Goal: Task Accomplishment & Management: Manage account settings

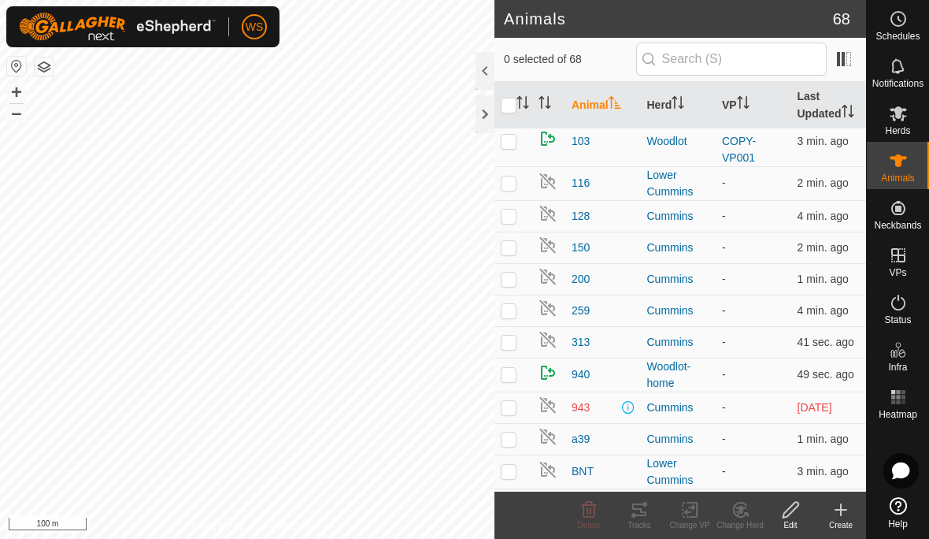
scroll to position [16, 0]
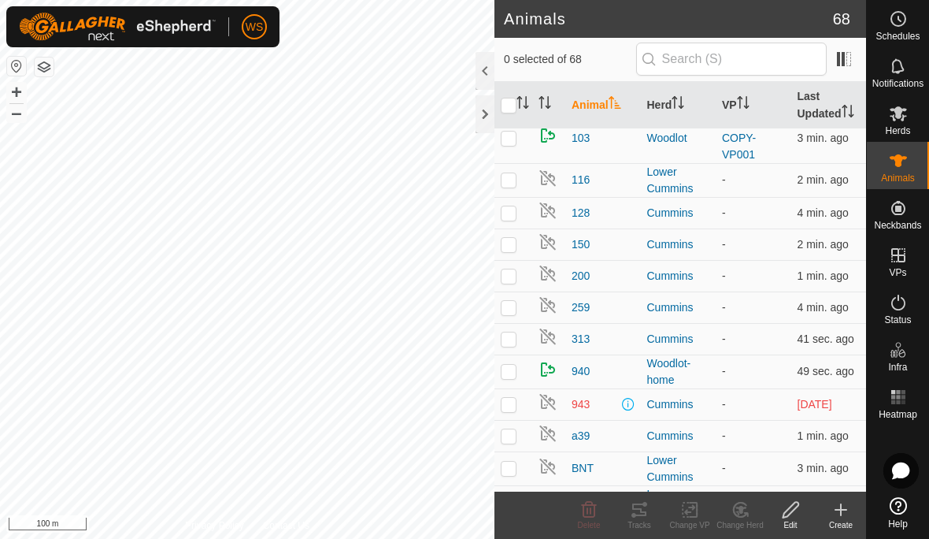
checkbox input "true"
click at [644, 517] on icon at bounding box center [639, 509] width 19 height 19
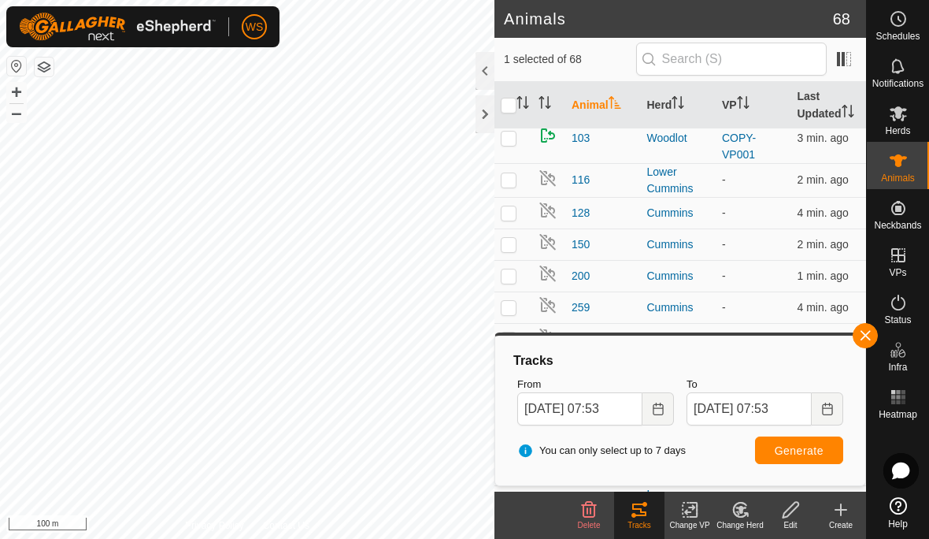
click at [657, 415] on button "Choose Date" at bounding box center [659, 408] width 32 height 33
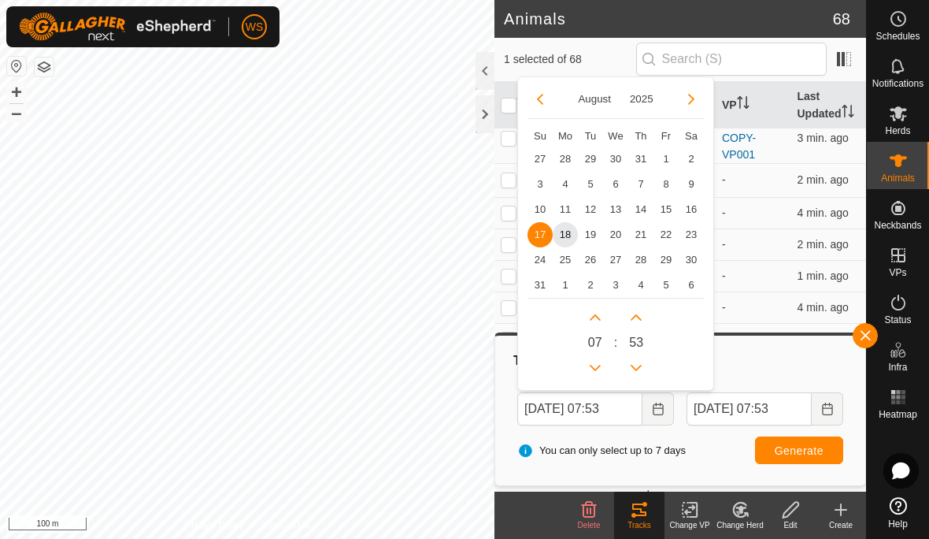
click at [686, 362] on div "0 7 : 53" at bounding box center [616, 339] width 176 height 83
click at [691, 210] on span "16" at bounding box center [691, 209] width 25 height 25
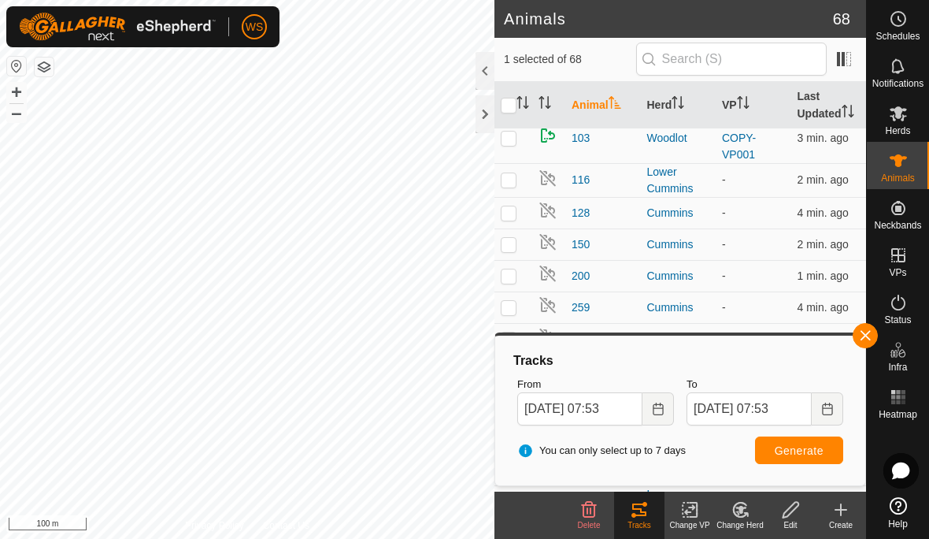
click at [822, 456] on span "Generate" at bounding box center [799, 450] width 49 height 13
click at [654, 410] on icon "Choose Date" at bounding box center [658, 409] width 10 height 13
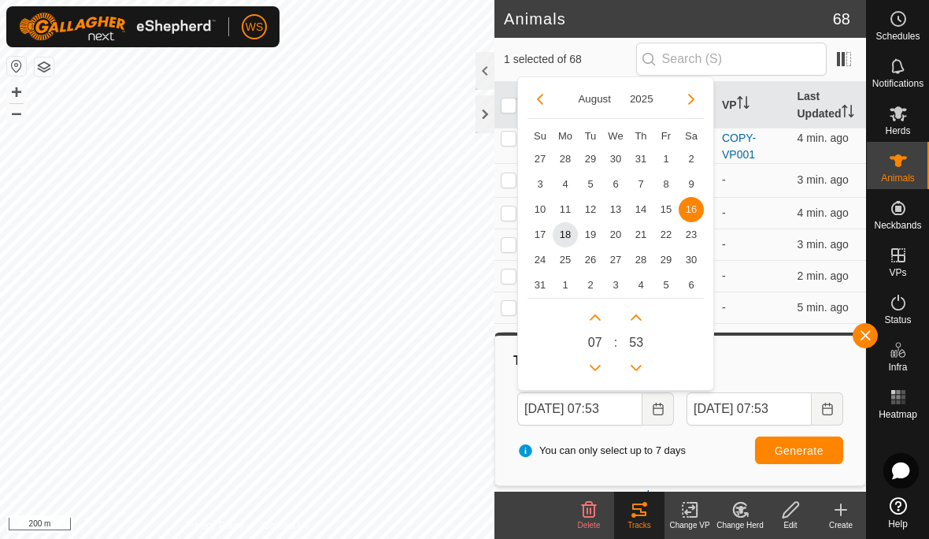
click at [689, 351] on div "0 7 : 53" at bounding box center [616, 339] width 176 height 83
click at [545, 234] on span "17" at bounding box center [540, 234] width 25 height 25
type input "[DATE] 07:53"
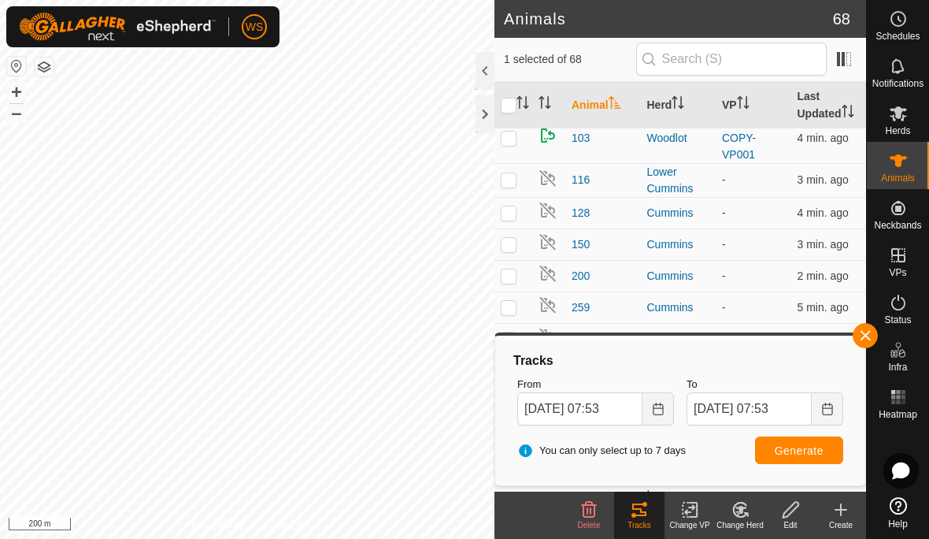
click at [808, 449] on span "Generate" at bounding box center [799, 450] width 49 height 13
click at [870, 327] on button "button" at bounding box center [865, 335] width 25 height 25
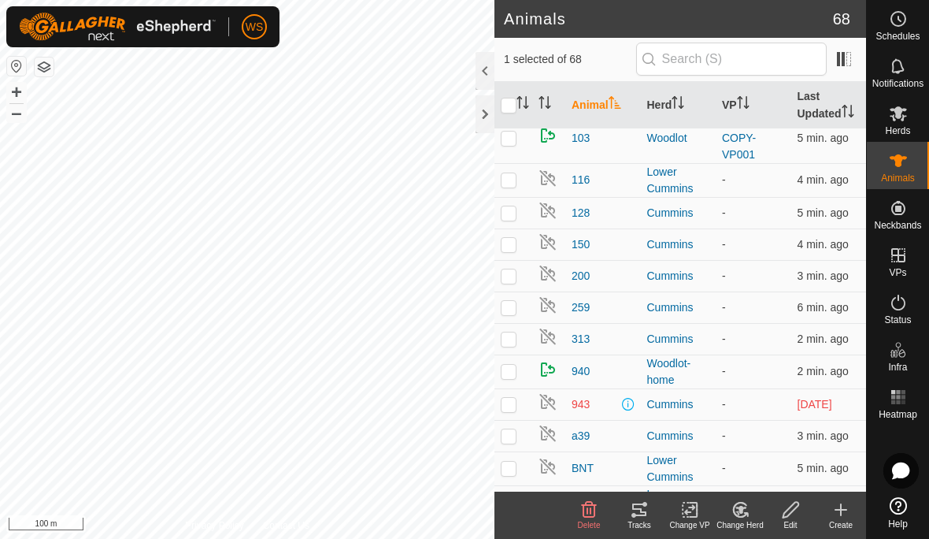
click at [488, 102] on div at bounding box center [485, 114] width 19 height 38
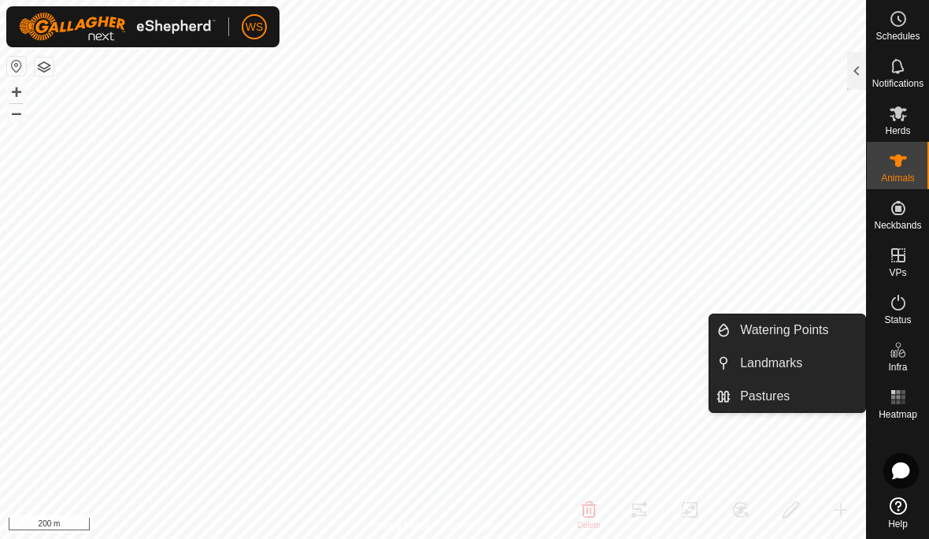
click at [793, 386] on link "Pastures" at bounding box center [798, 396] width 135 height 32
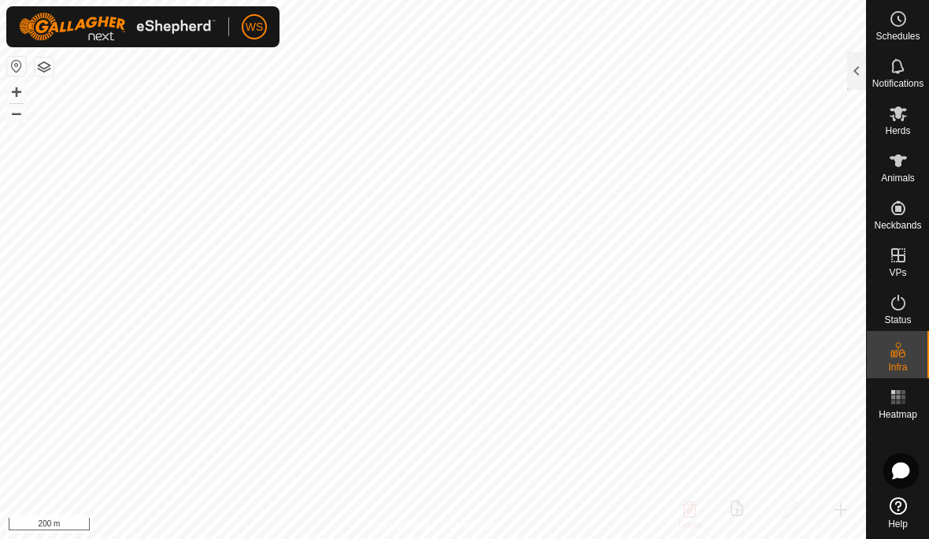
click at [873, 60] on div "Notifications" at bounding box center [898, 70] width 62 height 47
click at [861, 58] on div at bounding box center [857, 71] width 19 height 38
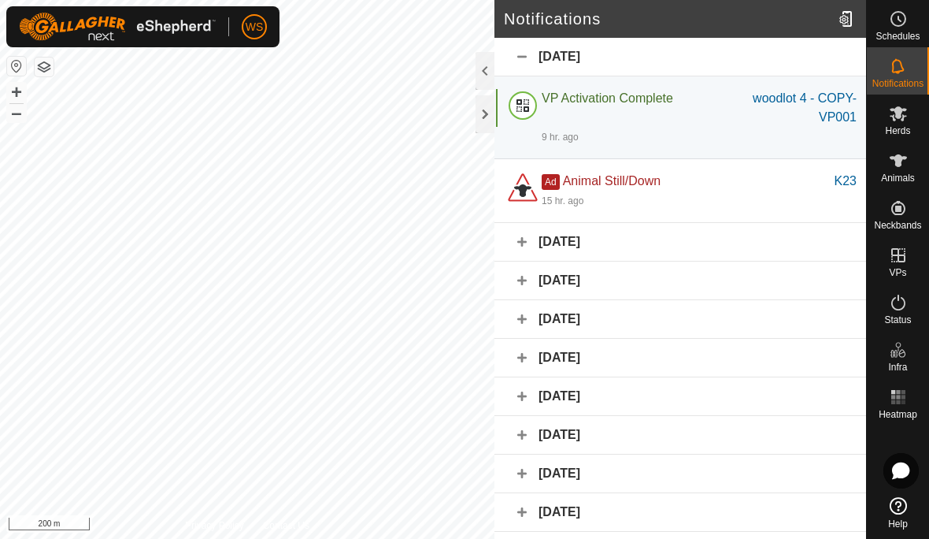
click at [910, 399] on es-heatmap-svg-icon at bounding box center [899, 396] width 28 height 25
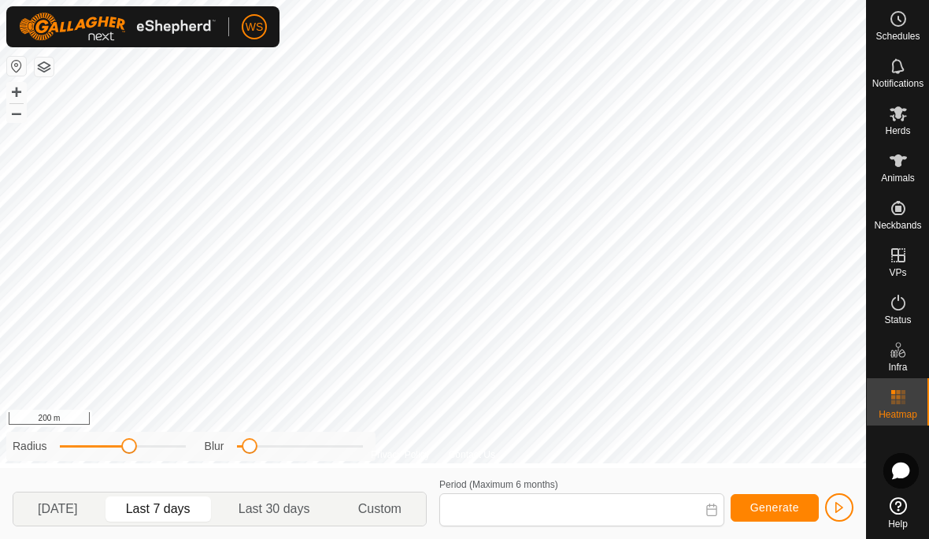
type input "[DATE] - [DATE]"
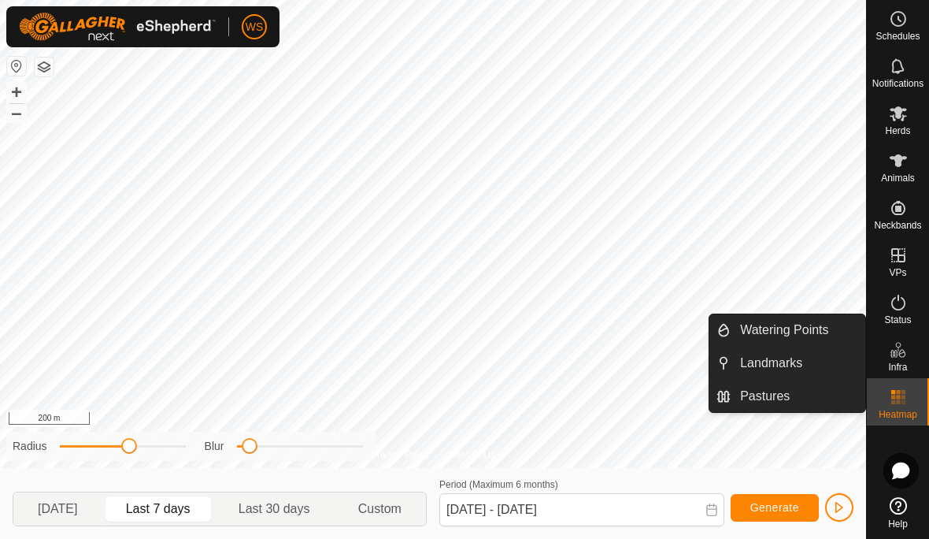
click at [778, 396] on span "Pastures" at bounding box center [765, 396] width 50 height 19
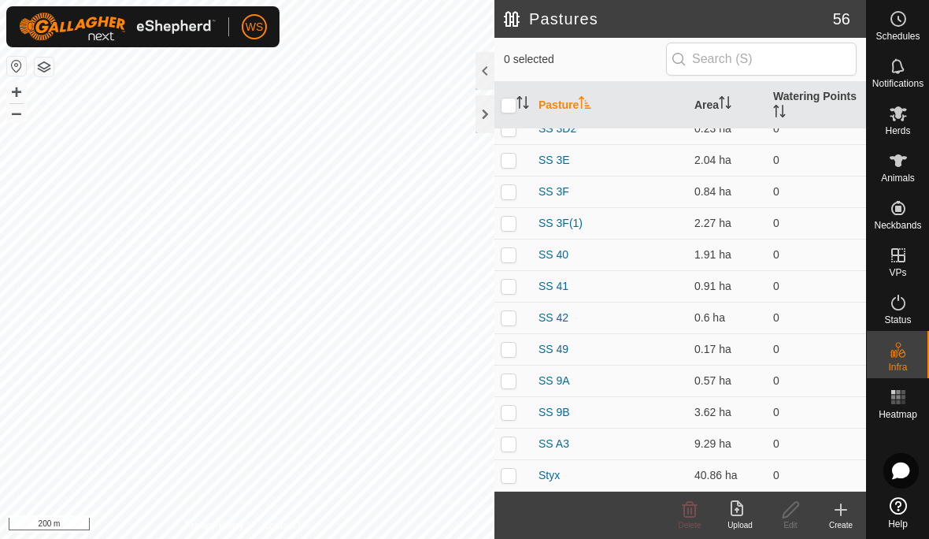
scroll to position [1402, 0]
click at [517, 257] on td at bounding box center [514, 255] width 38 height 32
checkbox input "true"
click at [518, 285] on td at bounding box center [514, 286] width 38 height 32
checkbox input "true"
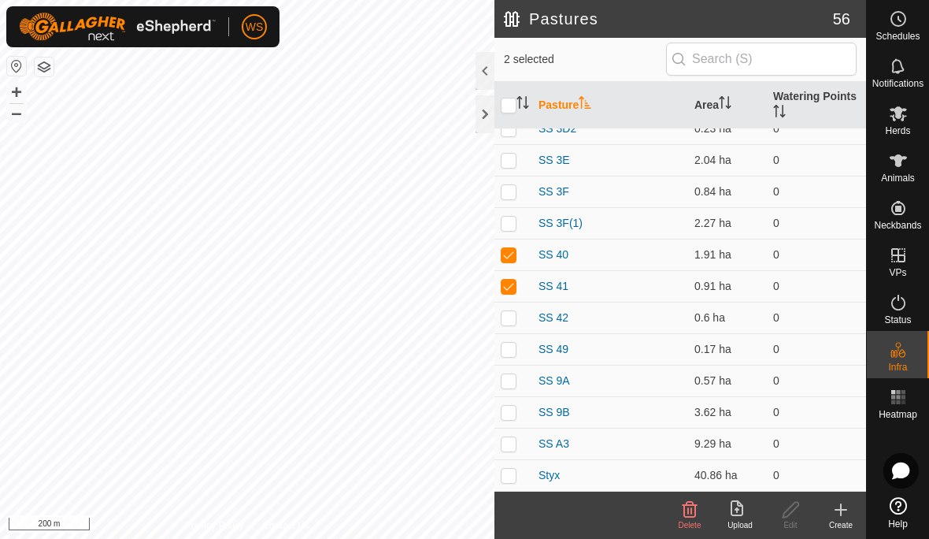
click at [518, 247] on td at bounding box center [514, 255] width 38 height 32
checkbox input "false"
click at [517, 284] on td at bounding box center [514, 286] width 38 height 32
checkbox input "false"
click at [488, 103] on div at bounding box center [485, 114] width 19 height 38
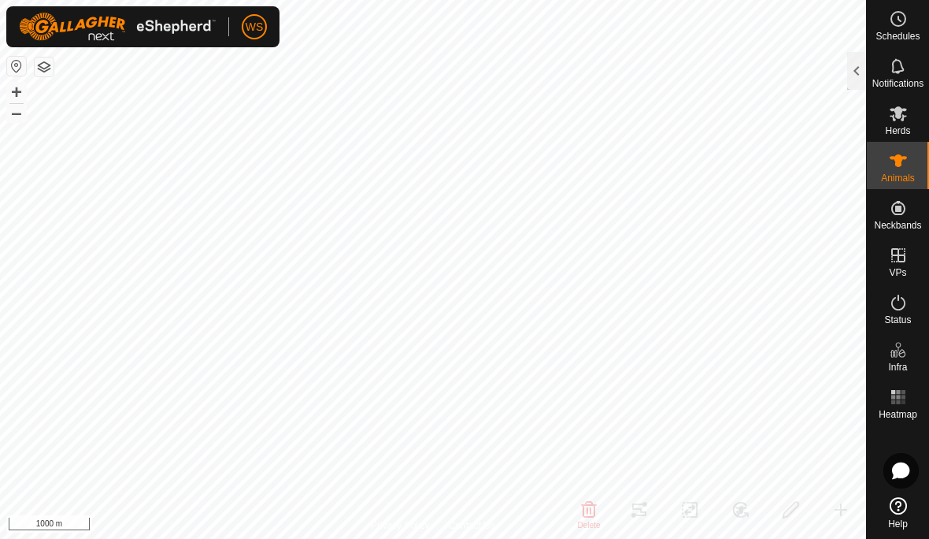
click at [865, 57] on div at bounding box center [857, 71] width 19 height 38
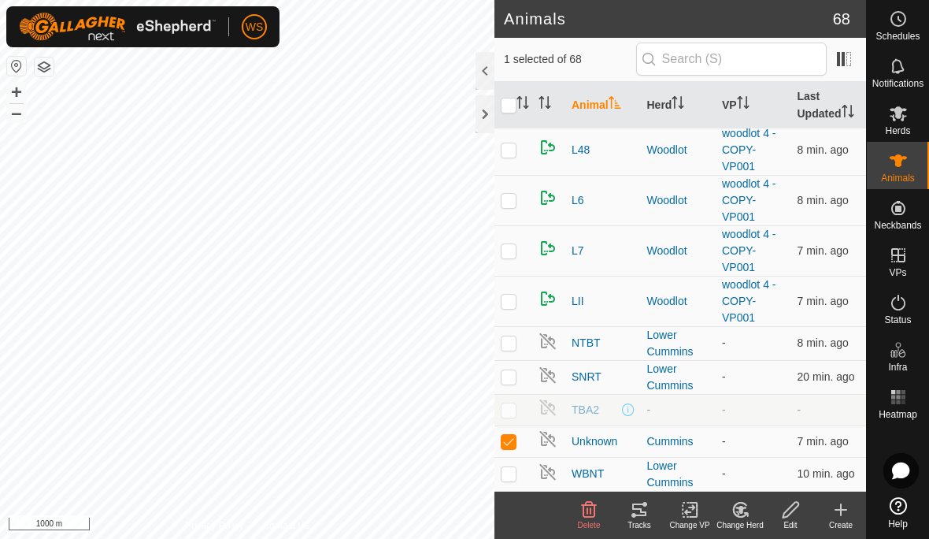
scroll to position [2270, 0]
click at [820, 101] on th "Last Updated" at bounding box center [830, 105] width 76 height 47
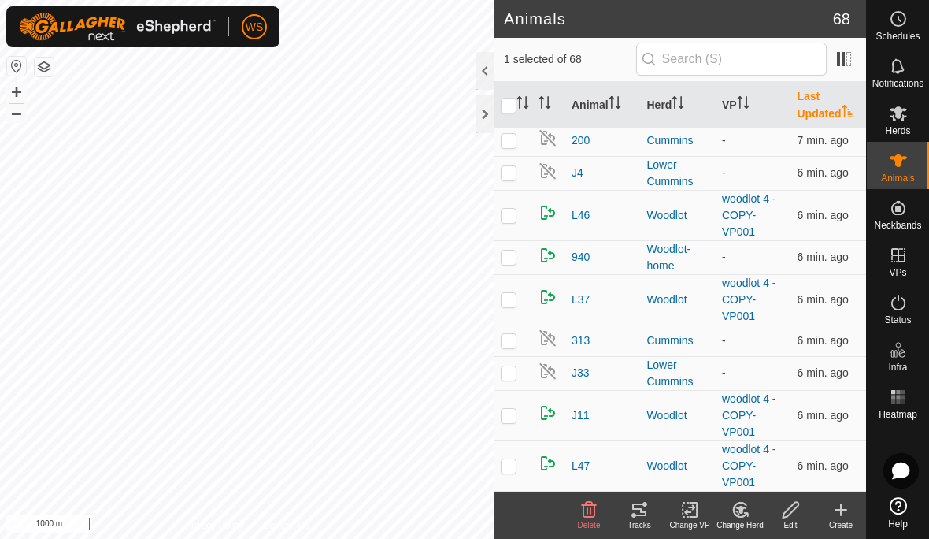
scroll to position [0, 0]
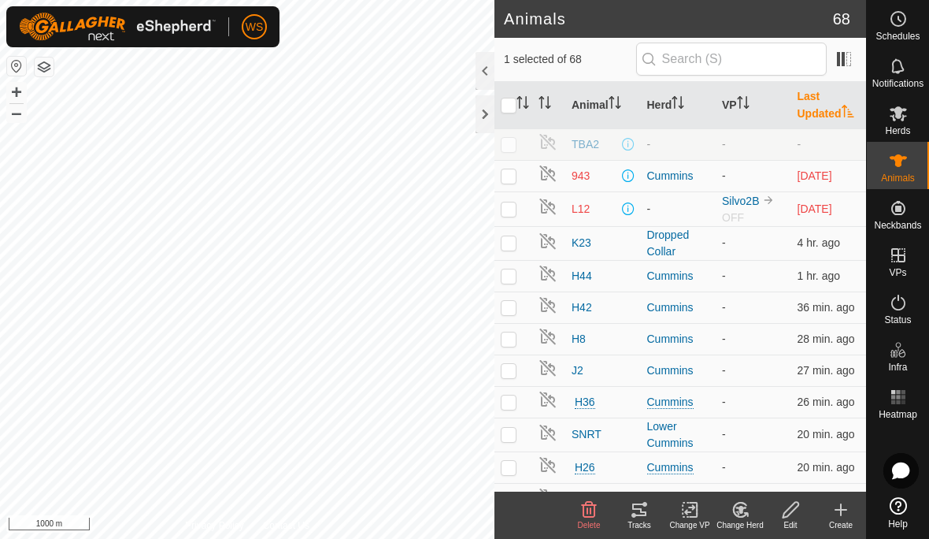
click at [514, 174] on p-checkbox at bounding box center [509, 175] width 16 height 13
checkbox input "false"
click at [512, 176] on p-checkbox at bounding box center [509, 175] width 16 height 13
checkbox input "false"
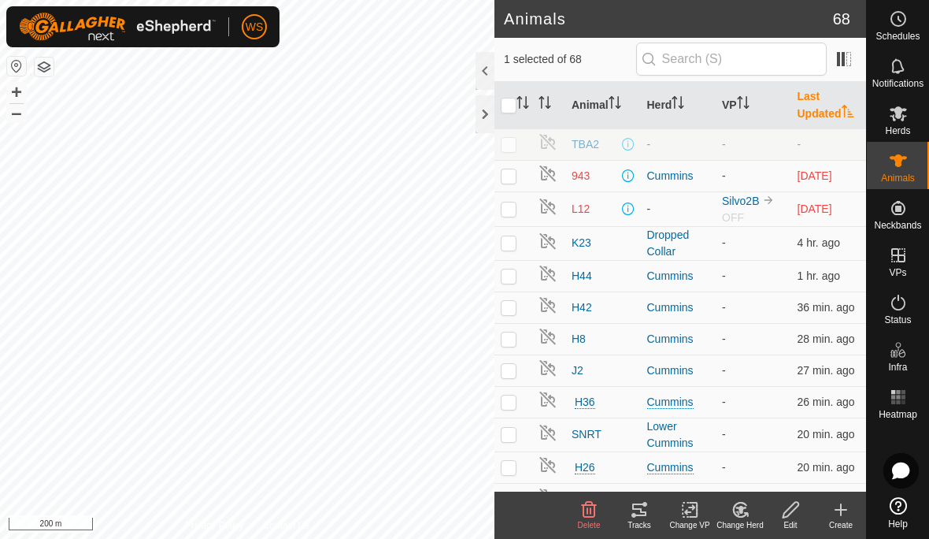
checkbox input "true"
click at [522, 176] on td at bounding box center [514, 176] width 38 height 32
click at [517, 173] on td at bounding box center [514, 176] width 38 height 32
checkbox input "false"
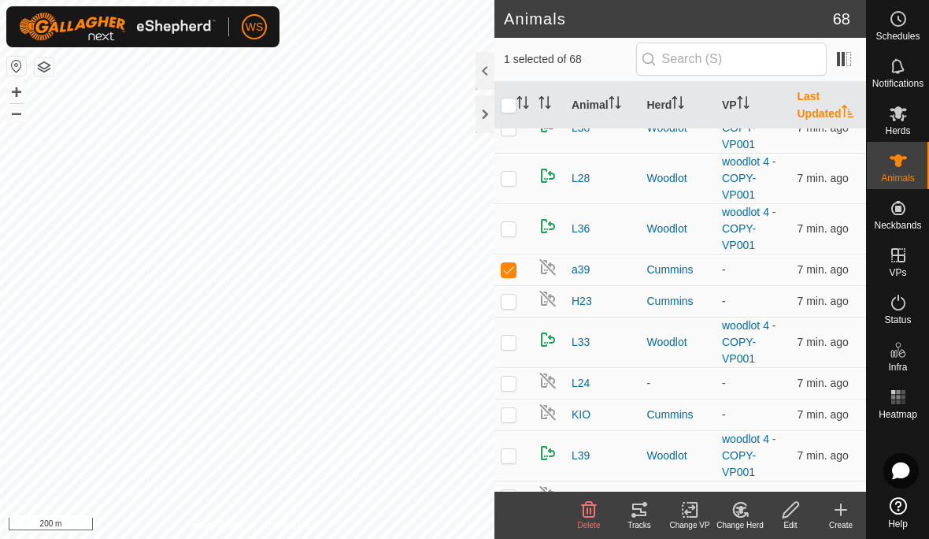
scroll to position [1776, 0]
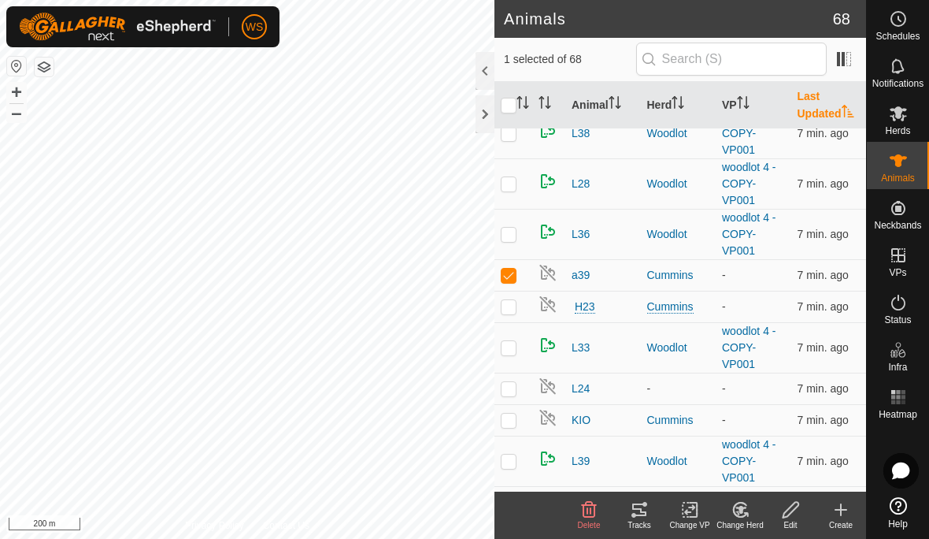
click at [510, 279] on p-checkbox at bounding box center [509, 275] width 16 height 13
checkbox input "false"
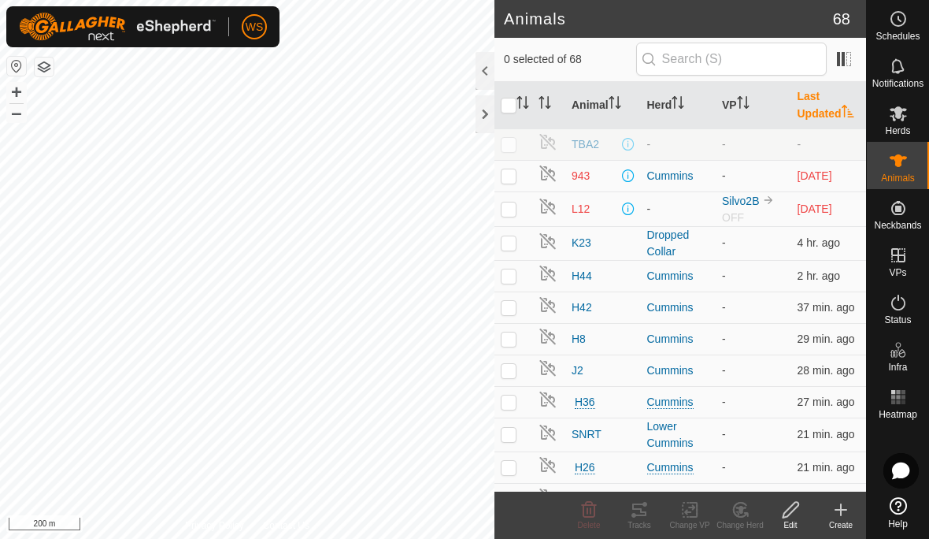
scroll to position [0, 0]
click at [513, 174] on p-checkbox at bounding box center [509, 175] width 16 height 13
checkbox input "true"
click at [43, 70] on button "button" at bounding box center [44, 67] width 19 height 19
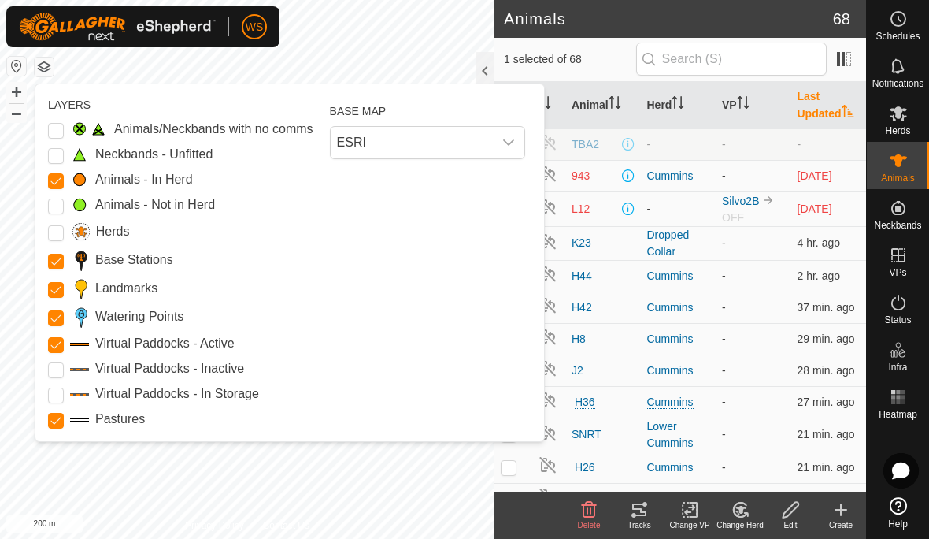
click at [62, 135] on Issue "Animals/Neckbands with no comms" at bounding box center [56, 131] width 16 height 16
click at [40, 67] on button "button" at bounding box center [44, 67] width 19 height 19
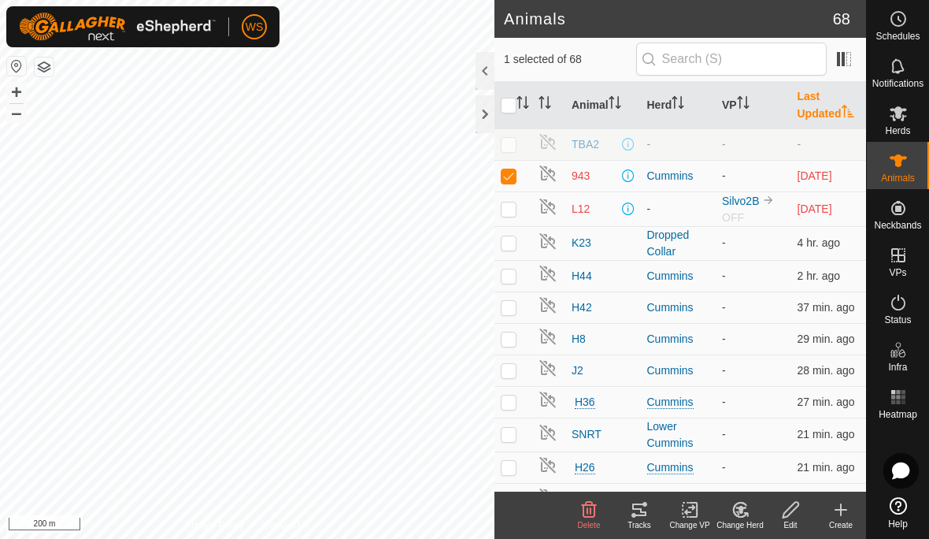
click at [637, 516] on icon at bounding box center [639, 509] width 19 height 19
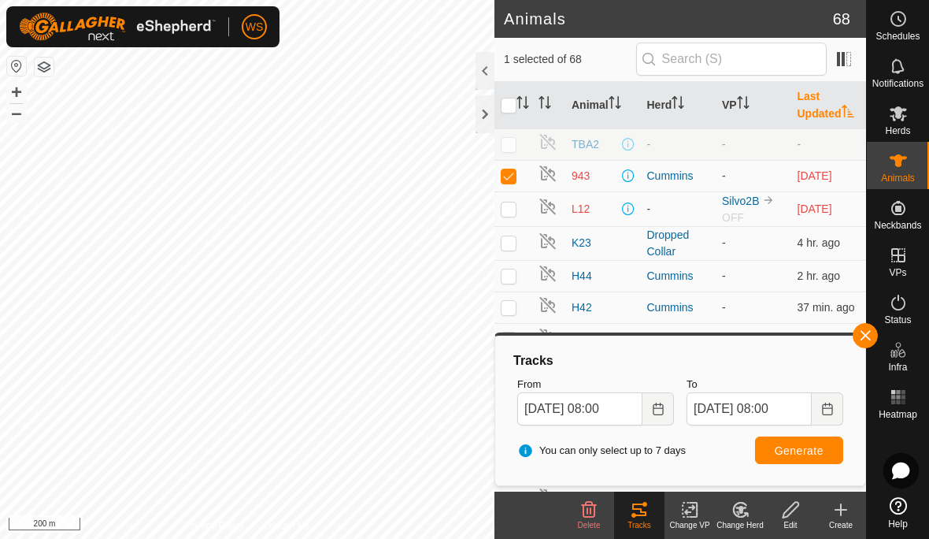
click at [663, 406] on icon "Choose Date" at bounding box center [658, 409] width 10 height 13
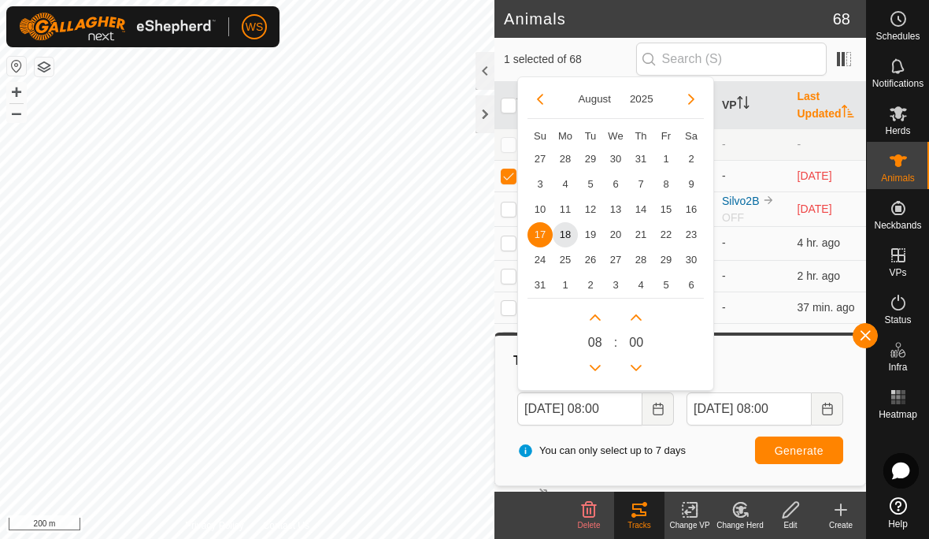
click at [679, 366] on div "0 8 : 0 0" at bounding box center [616, 339] width 176 height 83
click at [668, 162] on span "1" at bounding box center [666, 159] width 25 height 25
type input "[DATE] 08:00"
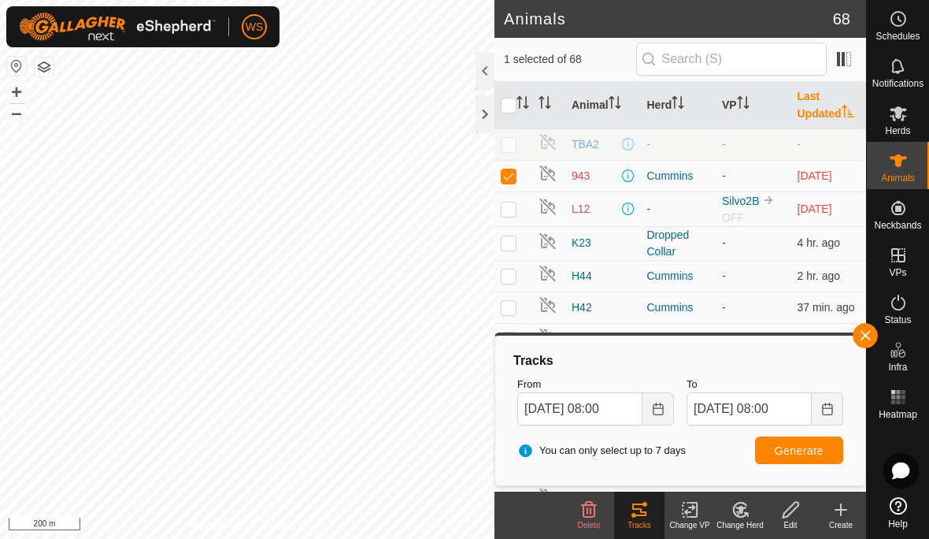
click at [818, 452] on span "Generate" at bounding box center [799, 450] width 49 height 13
click at [658, 410] on icon "Choose Date" at bounding box center [658, 409] width 13 height 13
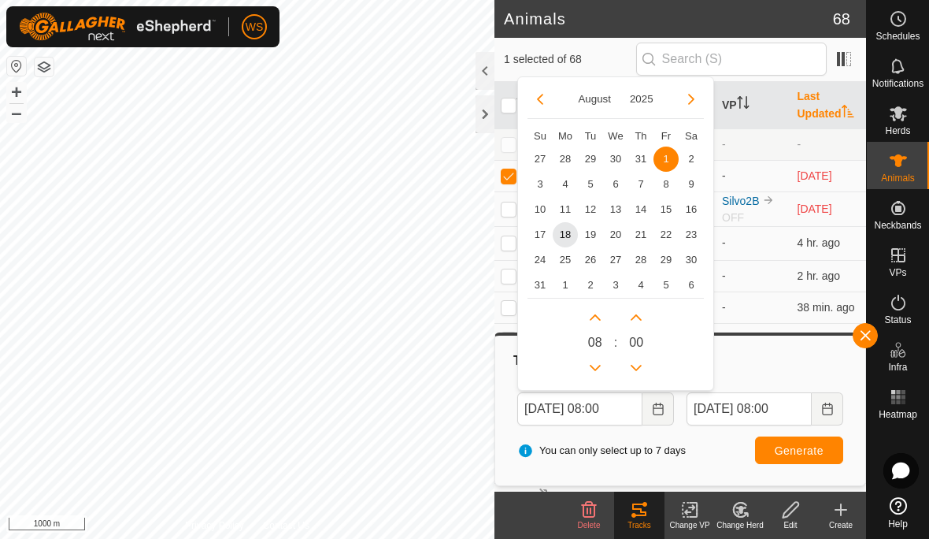
click at [692, 358] on div "0 8 : 0 0" at bounding box center [616, 339] width 176 height 83
click at [686, 165] on span "2" at bounding box center [691, 159] width 25 height 25
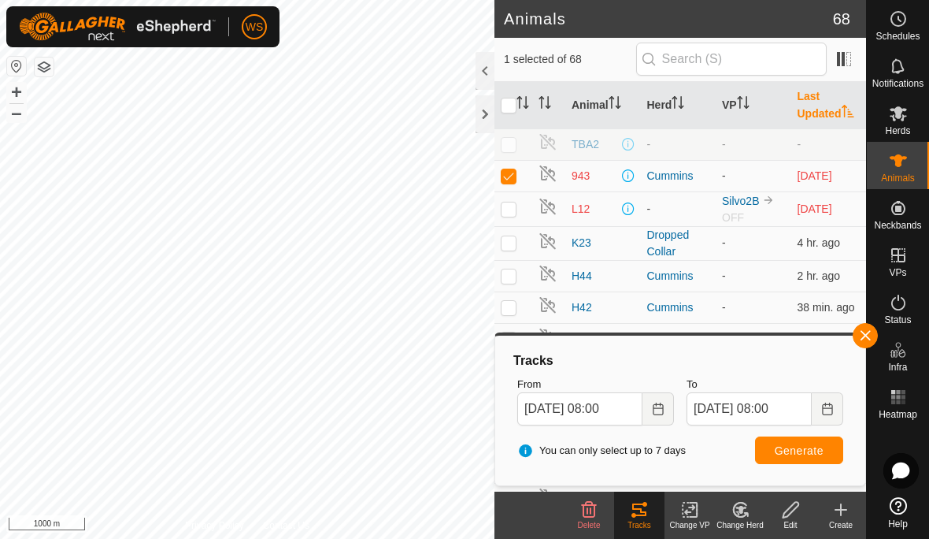
click at [809, 458] on button "Generate" at bounding box center [799, 450] width 88 height 28
click at [654, 408] on icon "Choose Date" at bounding box center [658, 409] width 10 height 13
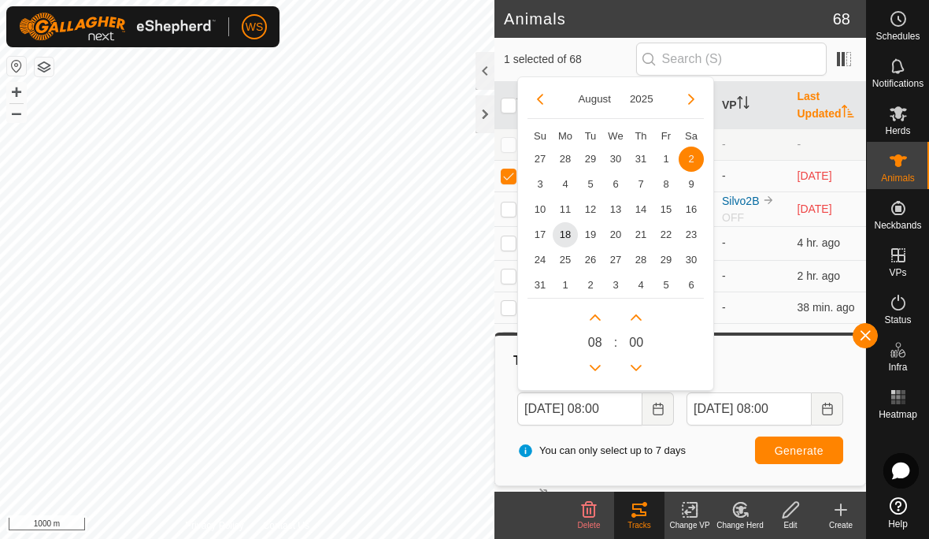
click at [534, 180] on span "3" at bounding box center [540, 184] width 25 height 25
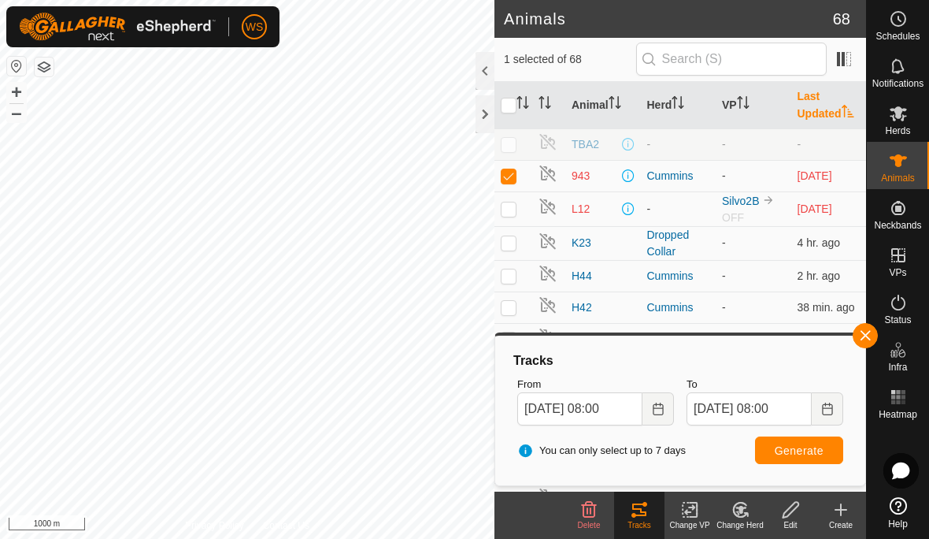
click at [818, 453] on span "Generate" at bounding box center [799, 450] width 49 height 13
click at [658, 408] on icon "Choose Date" at bounding box center [658, 409] width 13 height 13
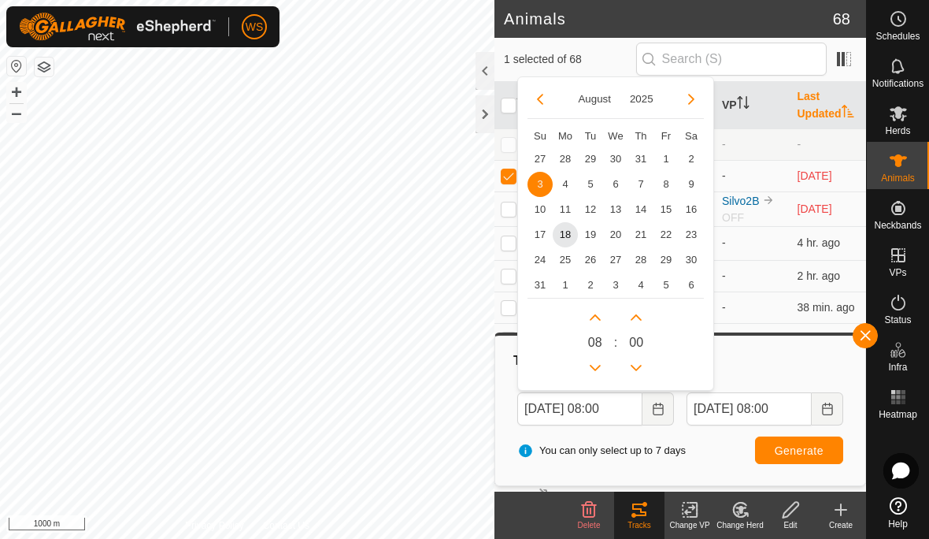
click at [560, 181] on span "4" at bounding box center [565, 184] width 25 height 25
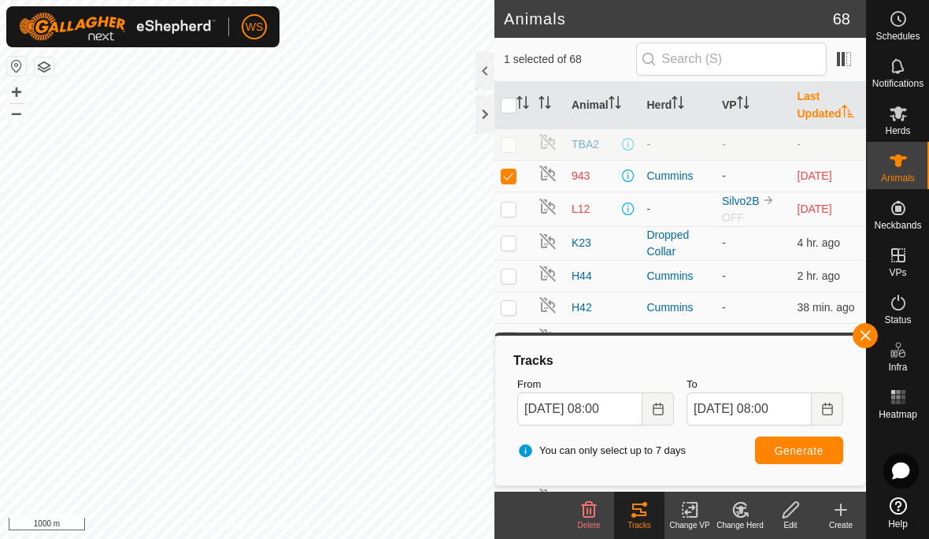
click at [812, 449] on span "Generate" at bounding box center [799, 450] width 49 height 13
click at [665, 410] on button "Choose Date" at bounding box center [659, 408] width 32 height 33
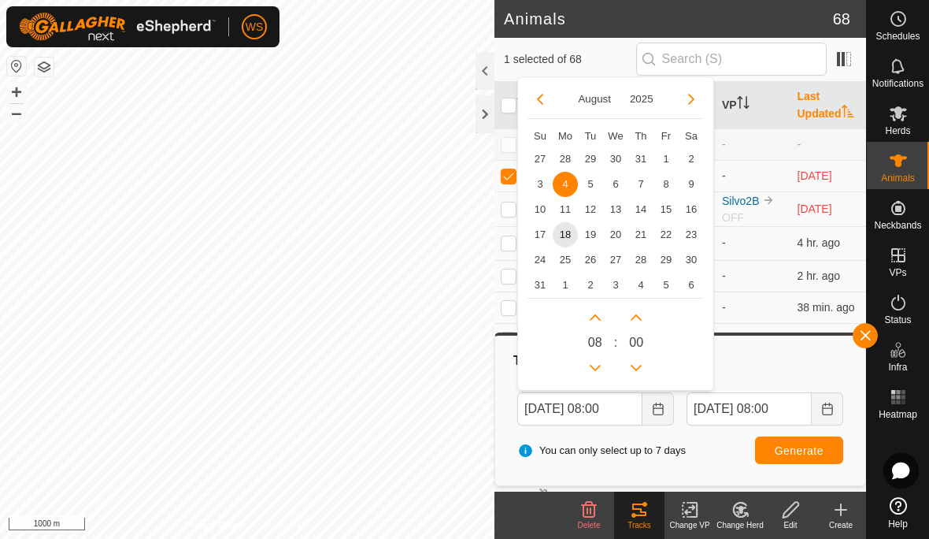
click at [585, 180] on span "5" at bounding box center [590, 184] width 25 height 25
type input "[DATE] 08:00"
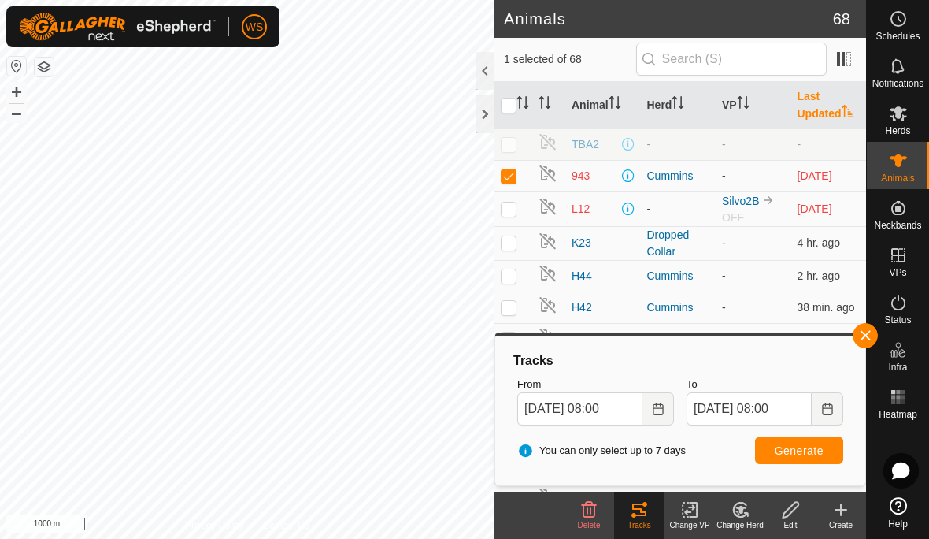
click at [796, 452] on span "Generate" at bounding box center [799, 450] width 49 height 13
click at [872, 334] on button "button" at bounding box center [865, 335] width 25 height 25
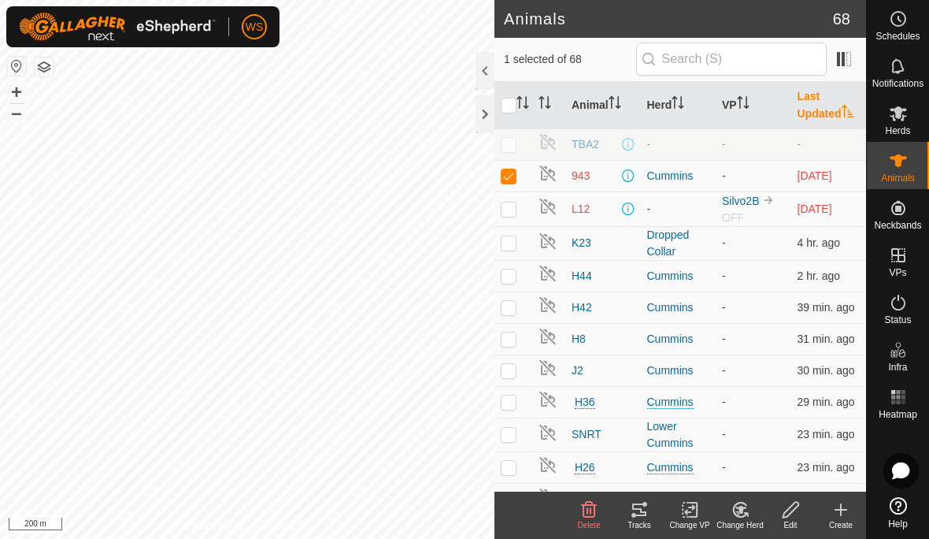
click at [795, 525] on div "Edit" at bounding box center [791, 525] width 50 height 12
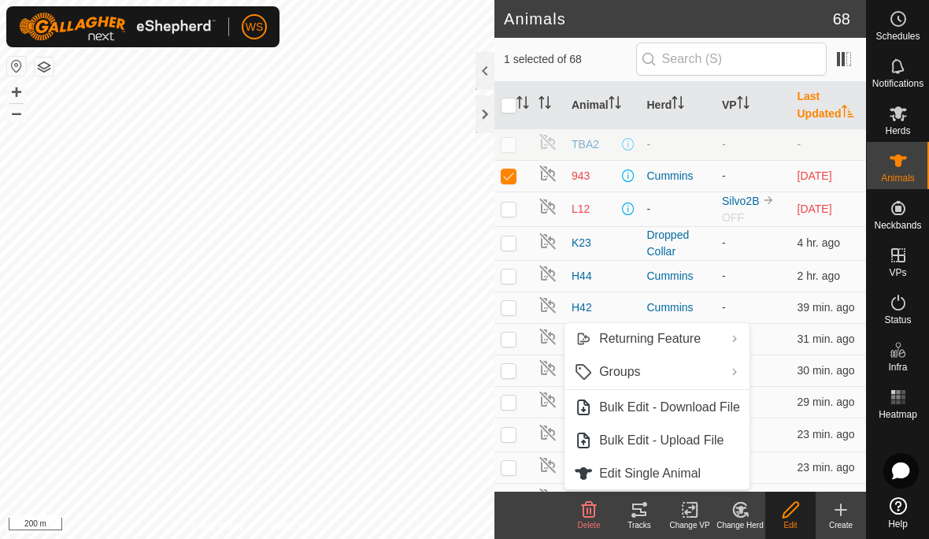
click at [744, 497] on div "Change Herd" at bounding box center [740, 515] width 50 height 47
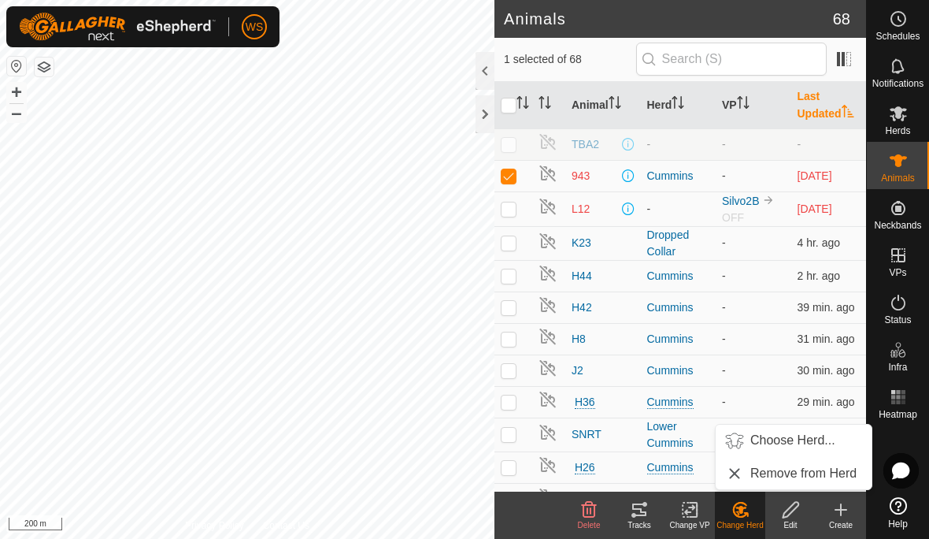
click at [789, 434] on span "Choose Herd..." at bounding box center [793, 440] width 85 height 19
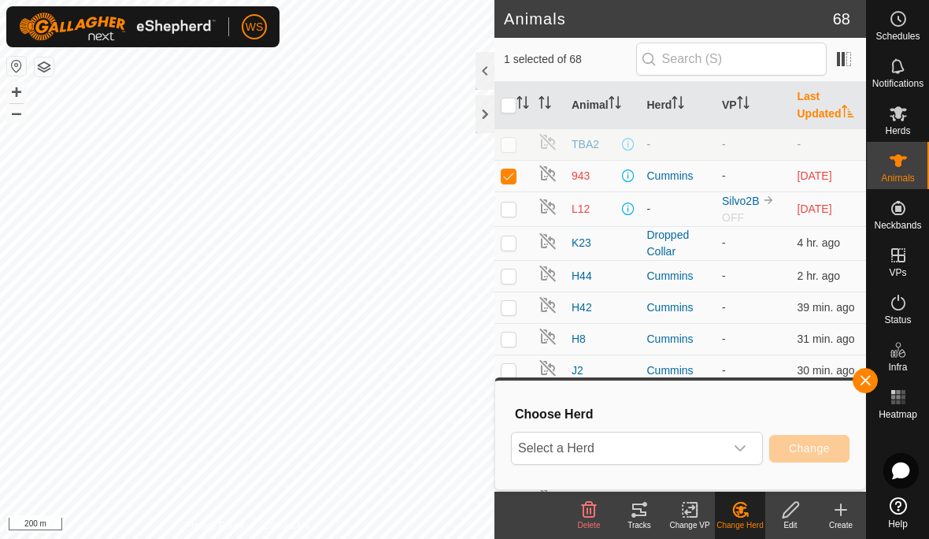
click at [745, 440] on div "dropdown trigger" at bounding box center [741, 448] width 32 height 32
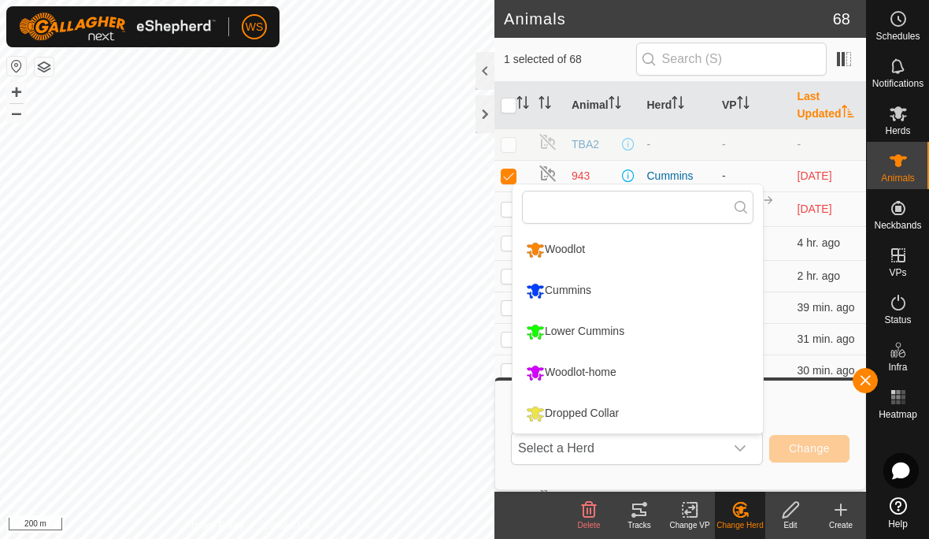
click at [696, 195] on input "text" at bounding box center [638, 207] width 232 height 33
click at [699, 314] on li "Lower Cummins" at bounding box center [638, 331] width 250 height 39
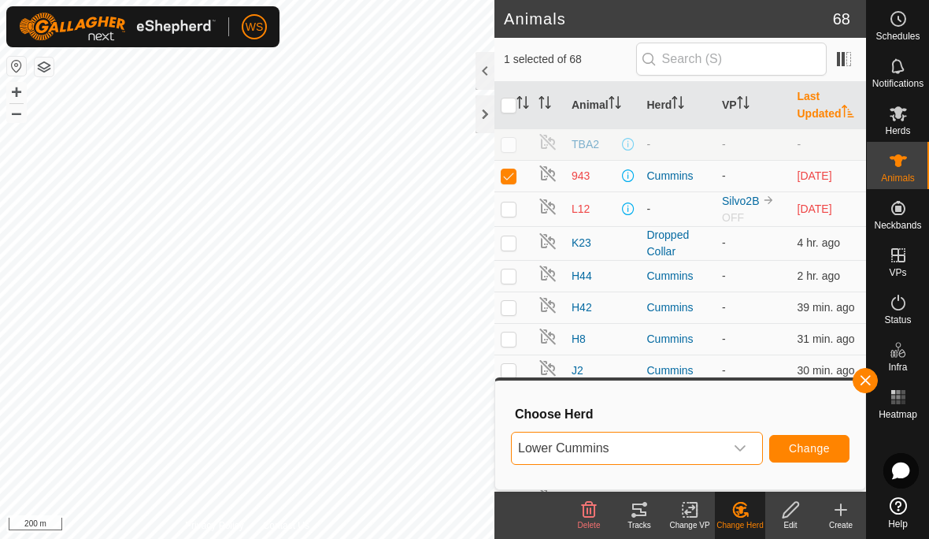
click at [750, 455] on div "dropdown trigger" at bounding box center [741, 448] width 32 height 32
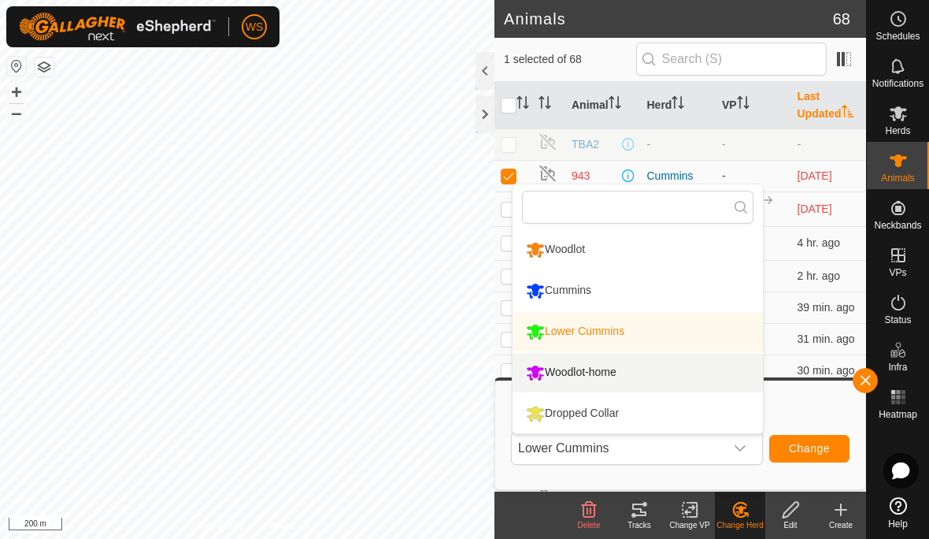
click at [718, 367] on li "Woodlot-home" at bounding box center [638, 372] width 250 height 39
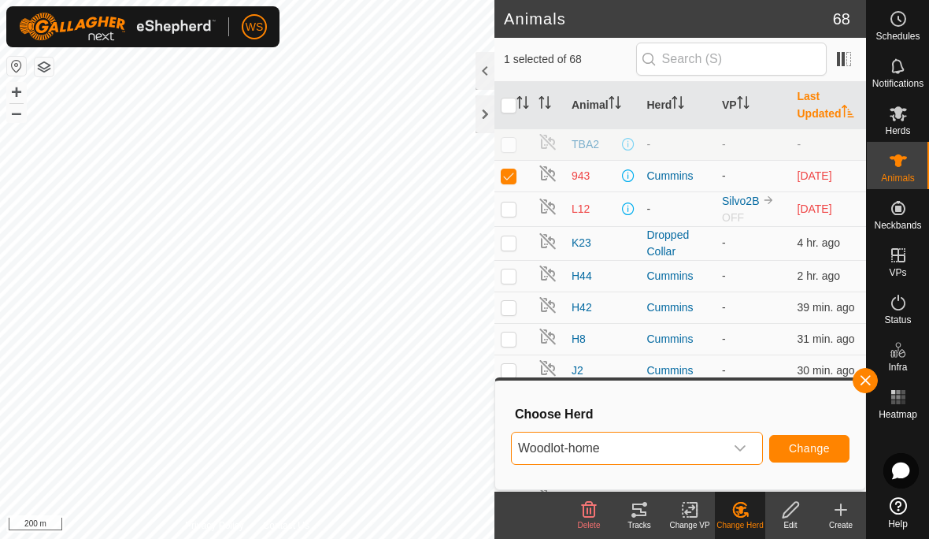
click at [744, 453] on icon "dropdown trigger" at bounding box center [740, 448] width 13 height 13
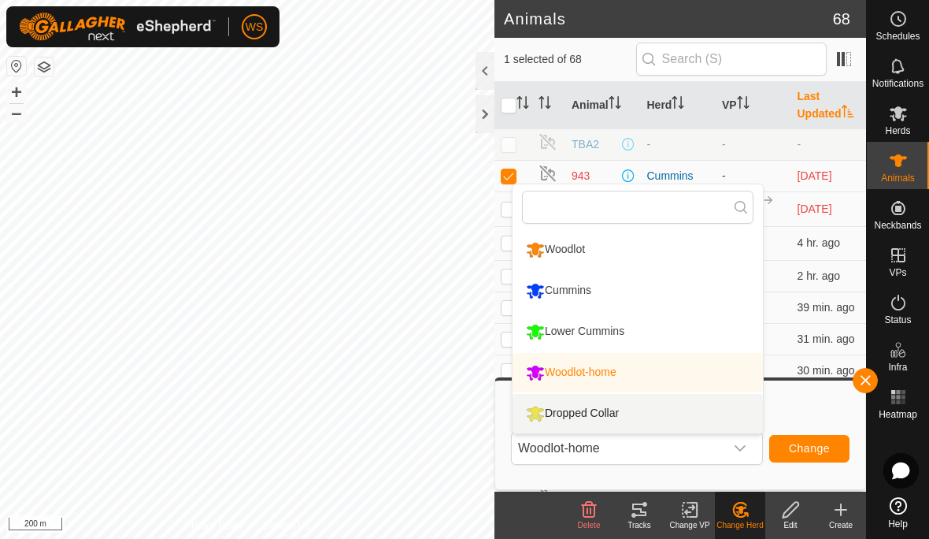
click at [714, 418] on li "Dropped Collar" at bounding box center [638, 413] width 250 height 39
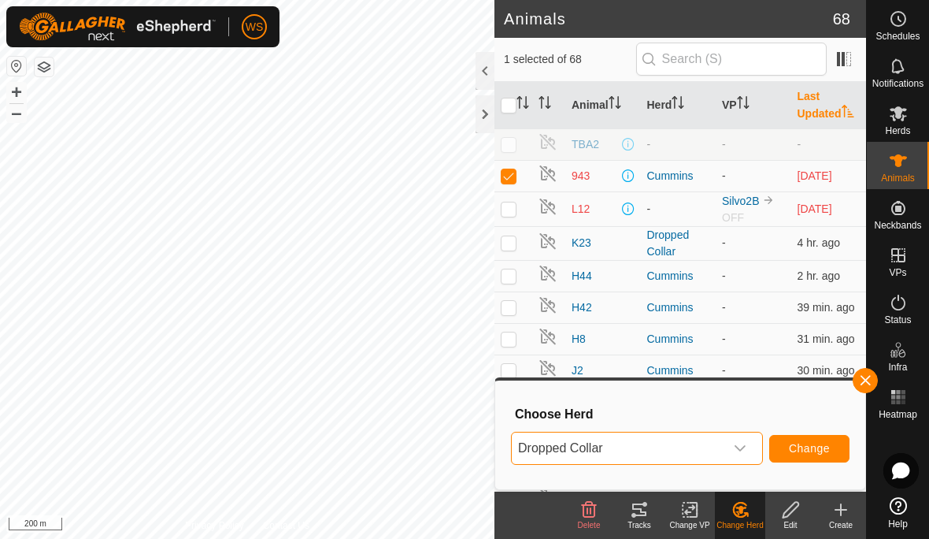
click at [814, 452] on span "Change" at bounding box center [809, 448] width 41 height 13
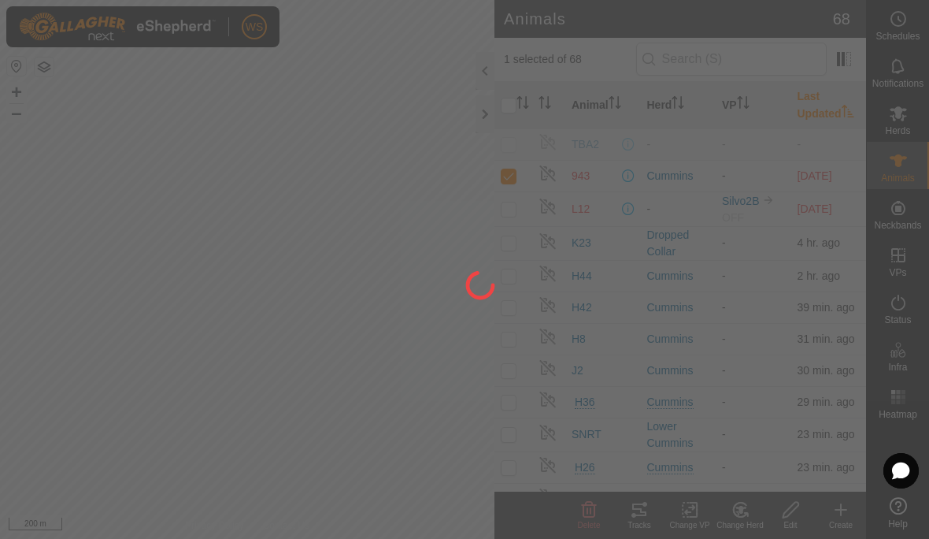
checkbox input "false"
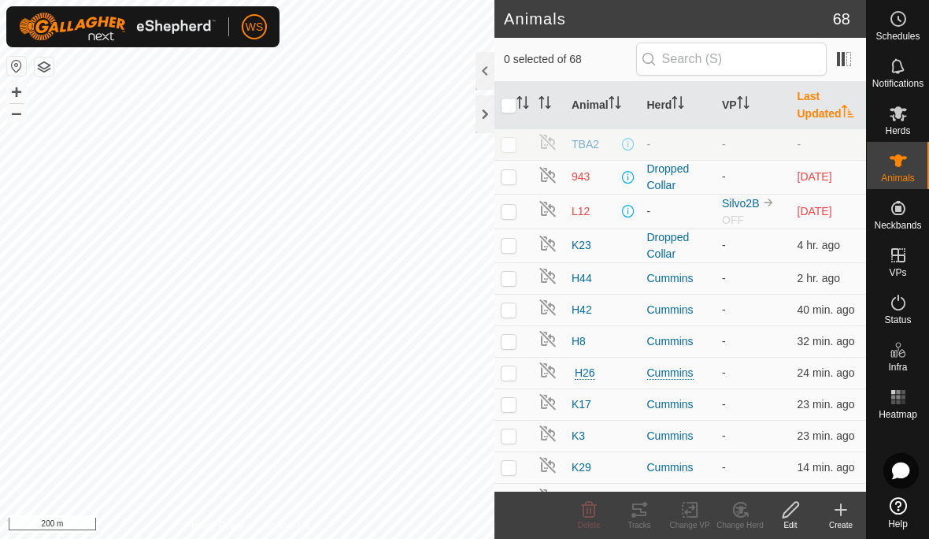
click at [507, 247] on p-checkbox at bounding box center [509, 245] width 16 height 13
checkbox input "true"
click at [897, 73] on icon at bounding box center [898, 65] width 13 height 15
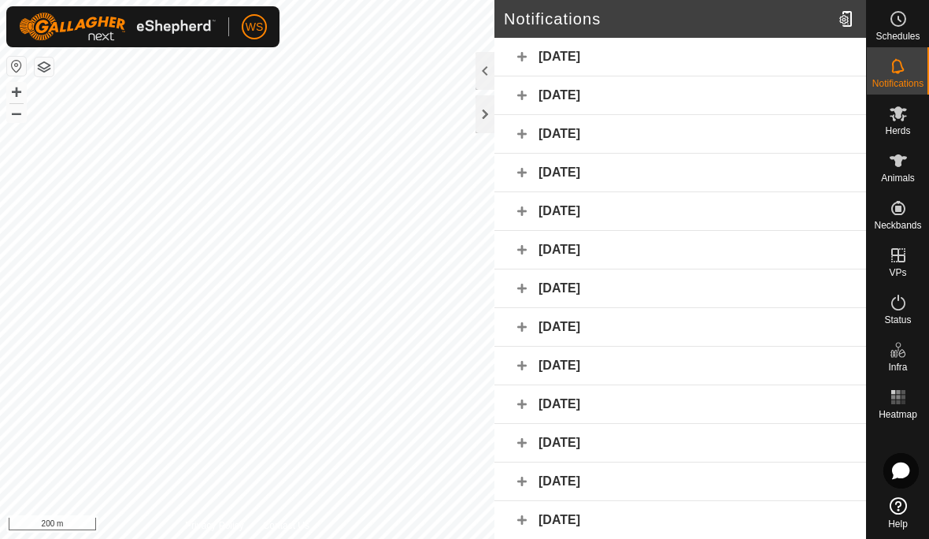
click at [518, 61] on div "[DATE]" at bounding box center [681, 57] width 372 height 39
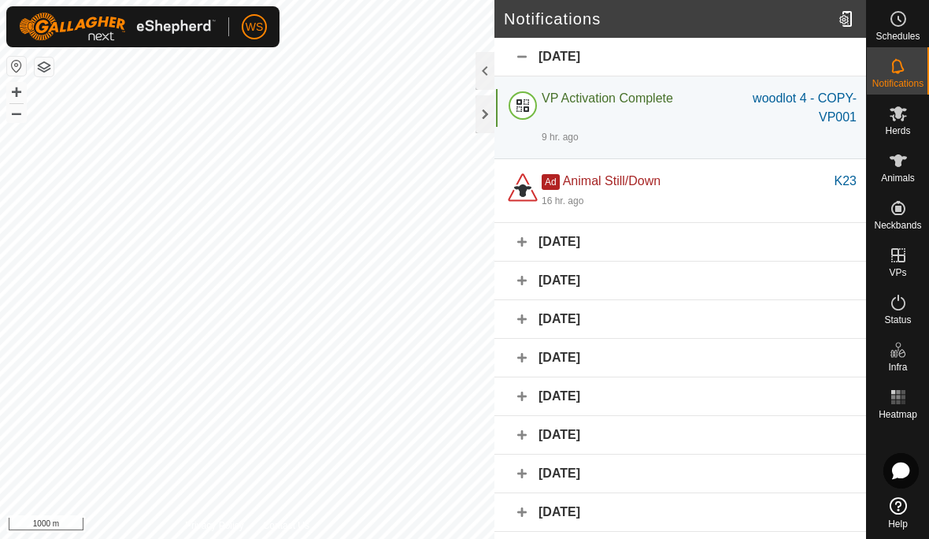
click at [901, 397] on icon at bounding box center [898, 397] width 19 height 19
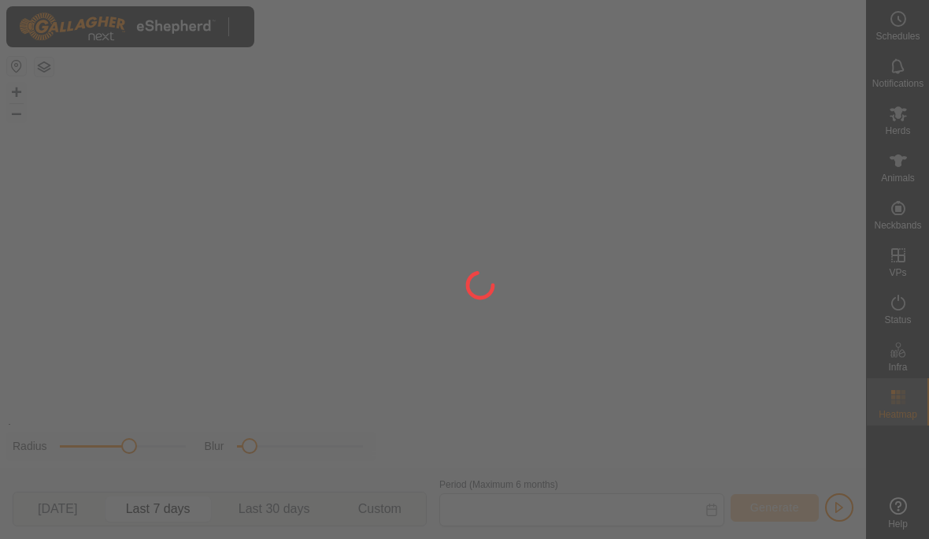
type input "[DATE] - [DATE]"
